Goal: Book appointment/travel/reservation

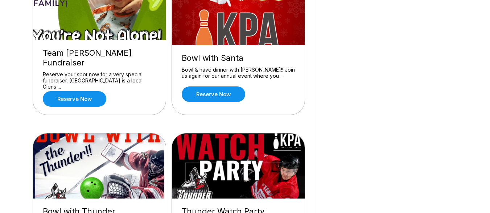
scroll to position [731, 0]
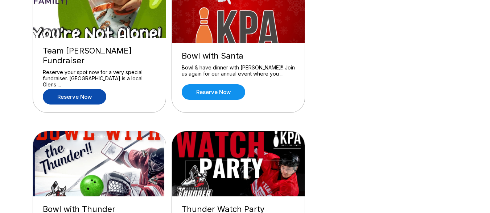
click at [81, 89] on link "Reserve now" at bounding box center [74, 97] width 63 height 16
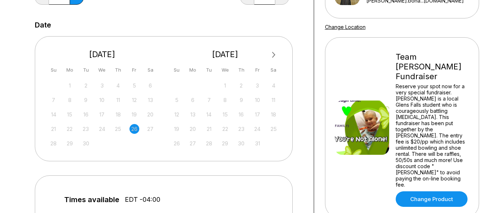
scroll to position [142, 0]
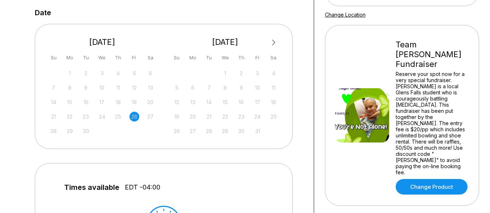
click at [275, 43] on button "Next Month" at bounding box center [274, 43] width 12 height 12
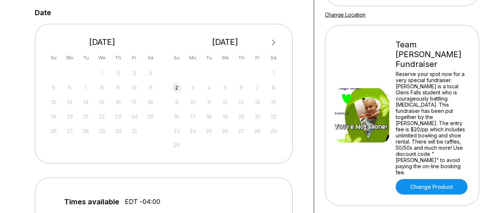
click at [175, 87] on div "2" at bounding box center [177, 88] width 10 height 10
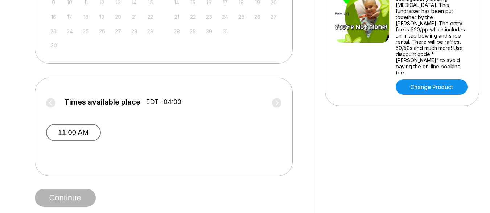
click at [76, 134] on button "11:00 AM" at bounding box center [73, 132] width 55 height 17
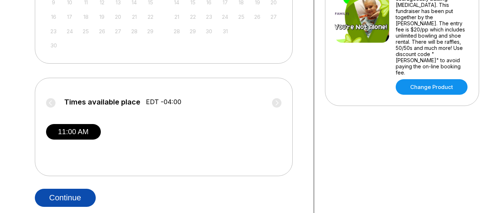
click at [69, 202] on button "Continue" at bounding box center [65, 198] width 61 height 18
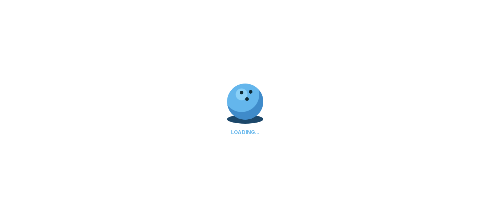
select select "**"
